Goal: Check status

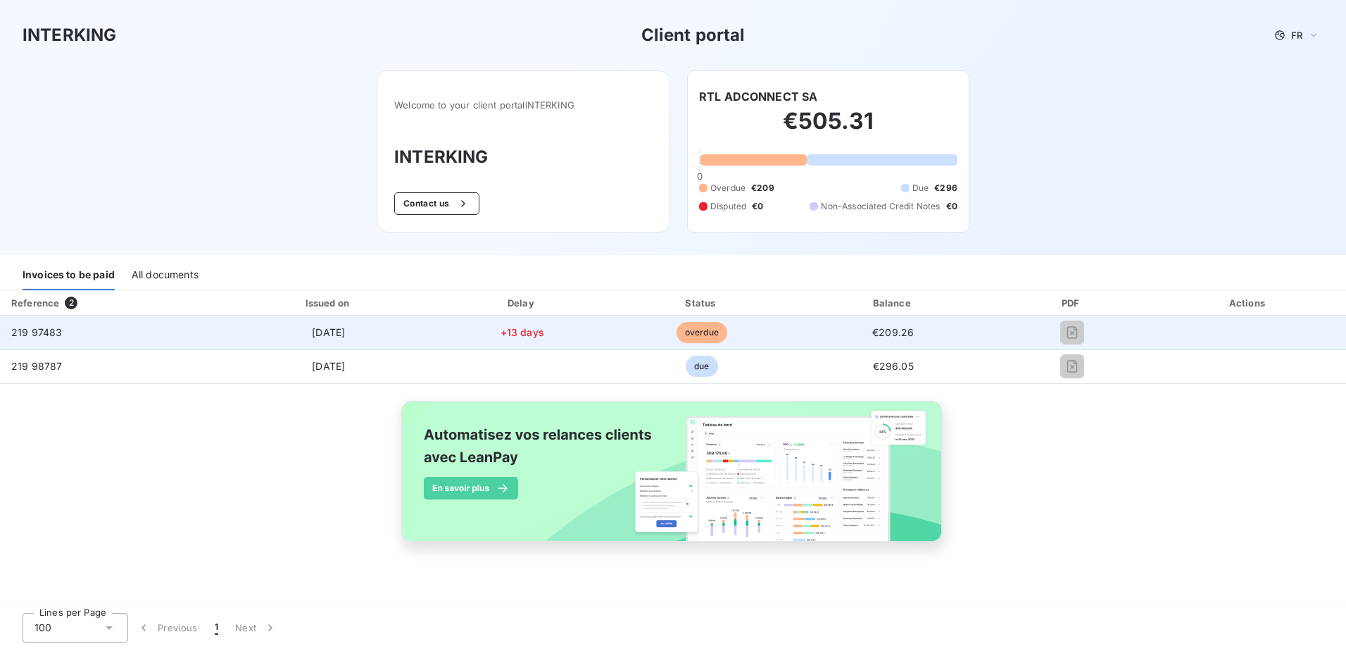
click at [920, 326] on td "€209.26" at bounding box center [893, 332] width 199 height 34
click at [58, 328] on span "219 97483" at bounding box center [36, 332] width 51 height 12
click at [53, 328] on span "219 97483" at bounding box center [36, 332] width 51 height 12
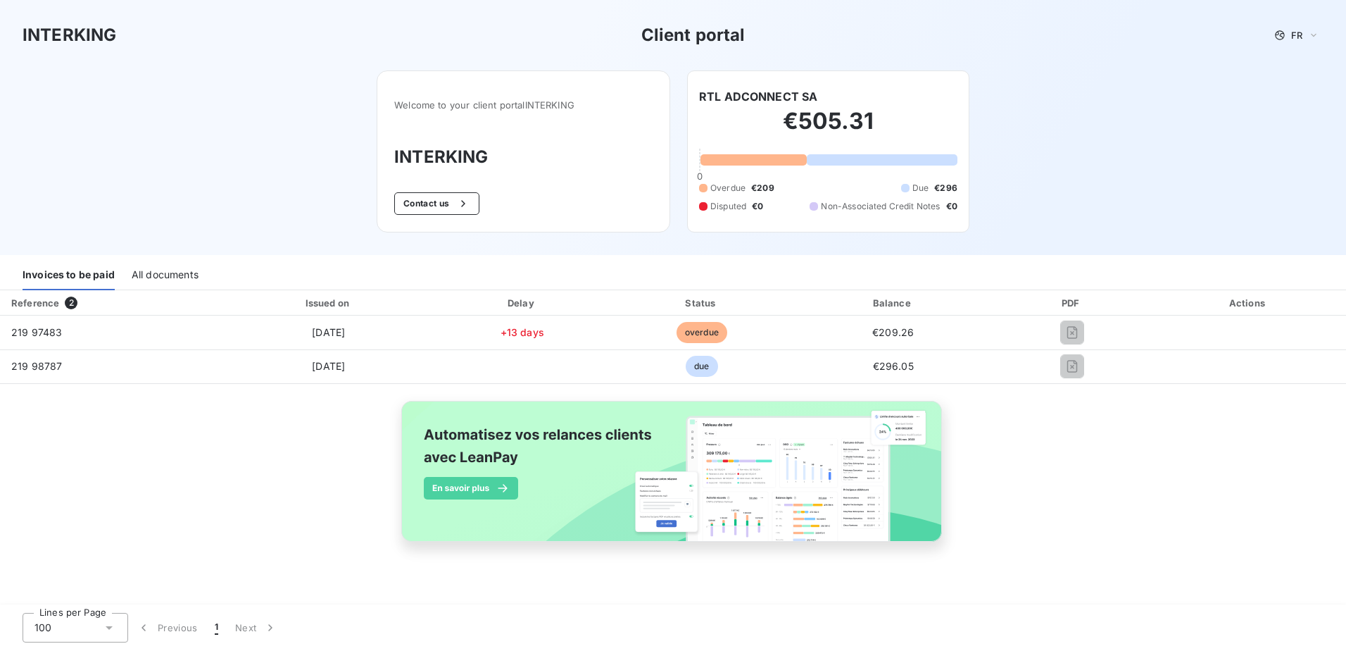
click at [189, 268] on div "All documents" at bounding box center [165, 276] width 67 height 30
